Goal: Task Accomplishment & Management: Use online tool/utility

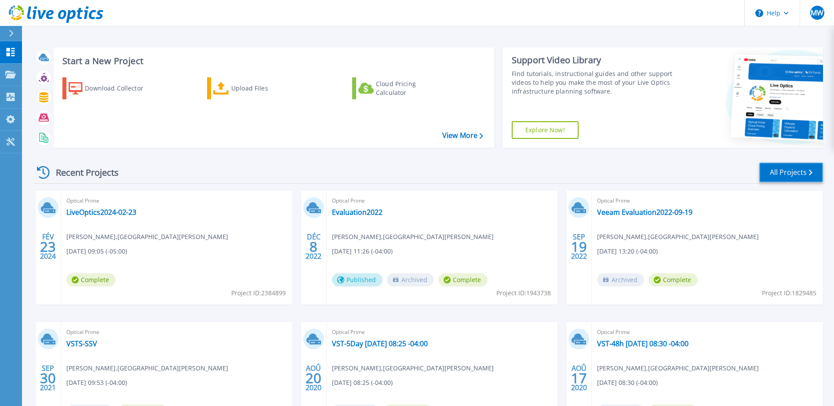
click at [789, 170] on link "All Projects" at bounding box center [791, 173] width 64 height 20
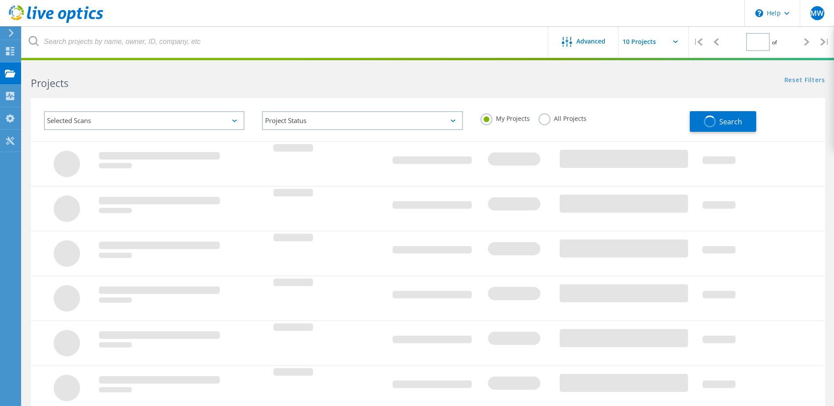
type input "1"
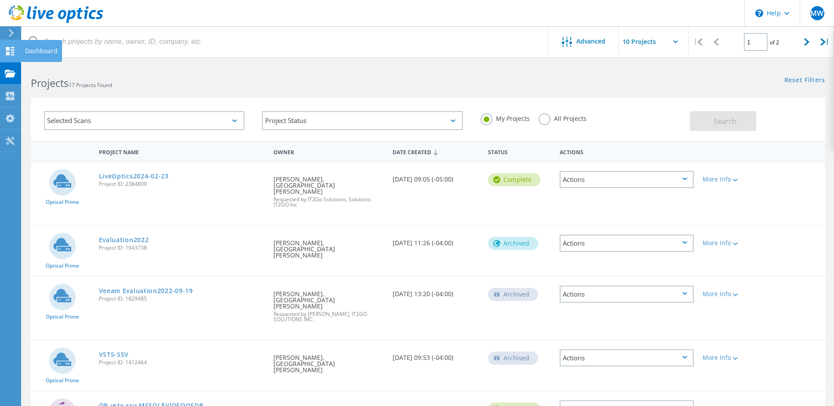
click at [10, 52] on icon at bounding box center [10, 51] width 11 height 8
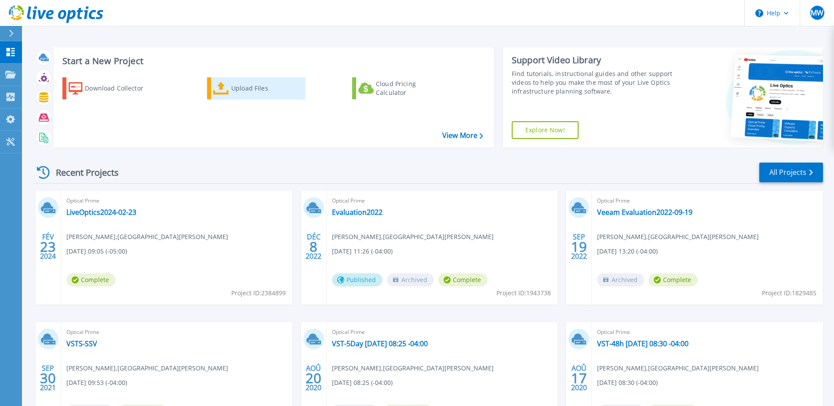
click at [262, 92] on div "Upload Files" at bounding box center [266, 89] width 70 height 18
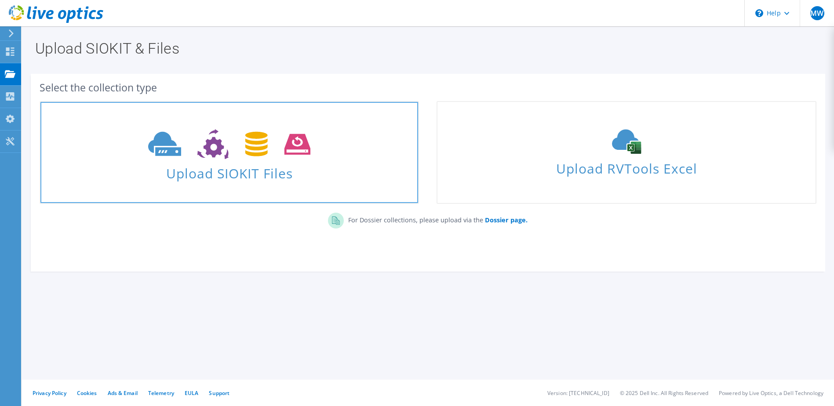
click at [242, 175] on span "Upload SIOKIT Files" at bounding box center [229, 170] width 378 height 19
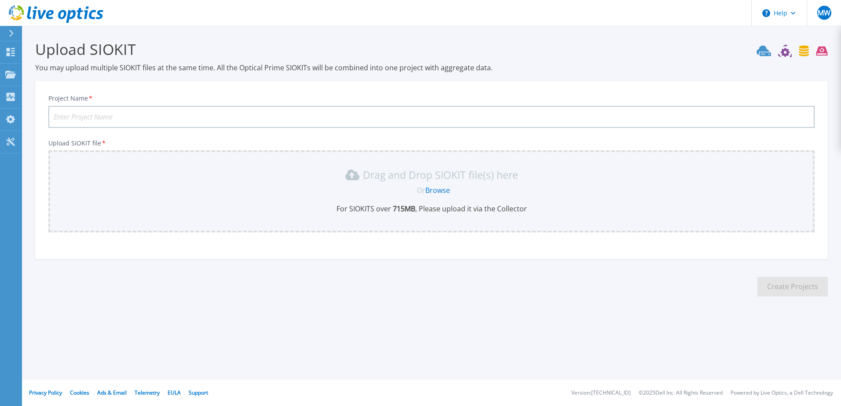
click at [127, 120] on input "Project Name *" at bounding box center [431, 117] width 766 height 22
type input "VST2025"
click at [445, 192] on link "Browse" at bounding box center [437, 191] width 25 height 10
